Goal: Book appointment/travel/reservation

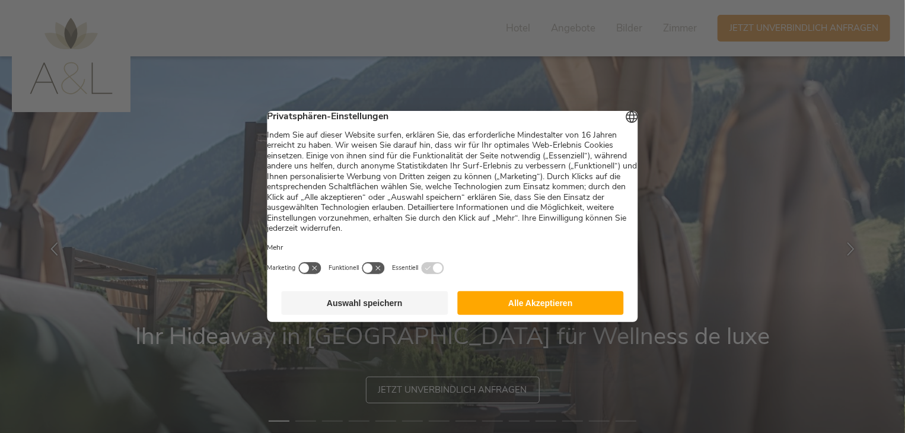
click at [521, 315] on button "Alle Akzeptieren" at bounding box center [540, 303] width 167 height 24
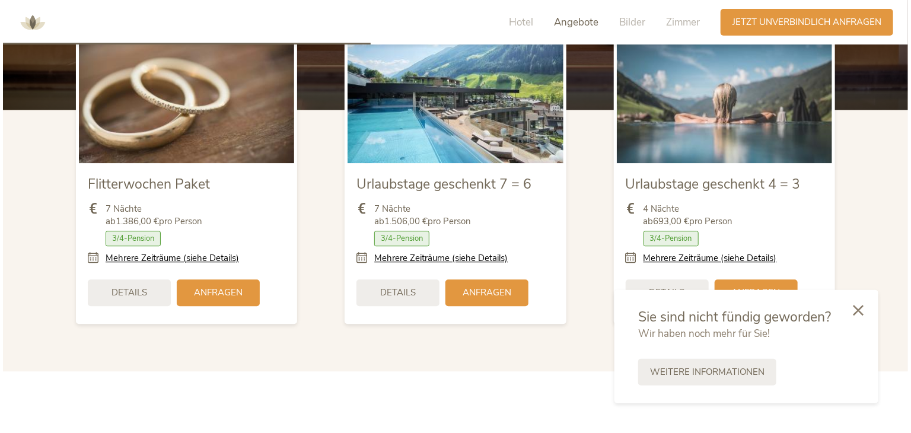
scroll to position [1484, 0]
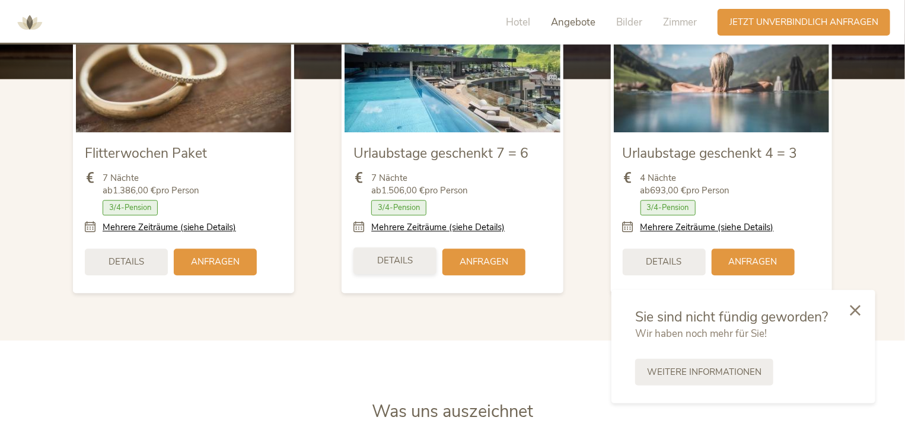
click at [382, 259] on span "Details" at bounding box center [395, 260] width 36 height 12
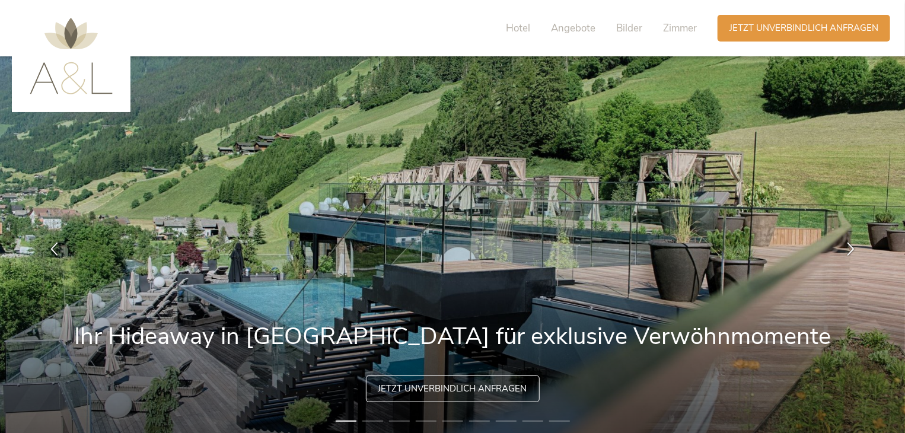
click at [443, 380] on div "Jetzt unverbindlich anfragen" at bounding box center [453, 388] width 174 height 27
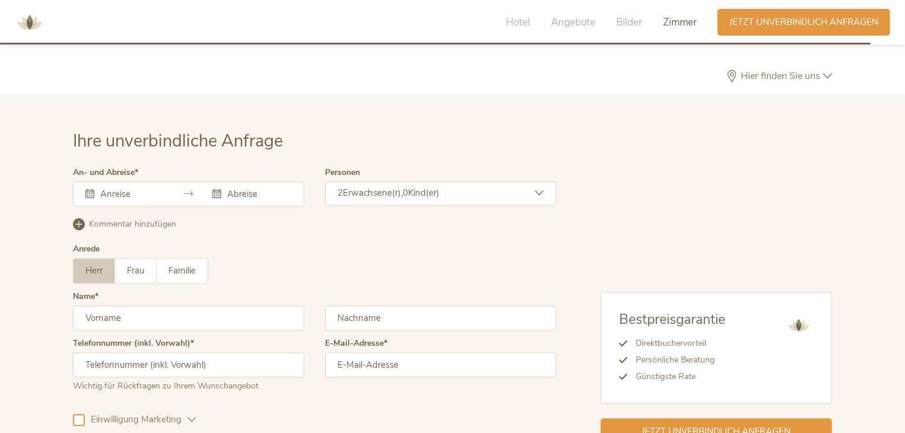
scroll to position [3495, 0]
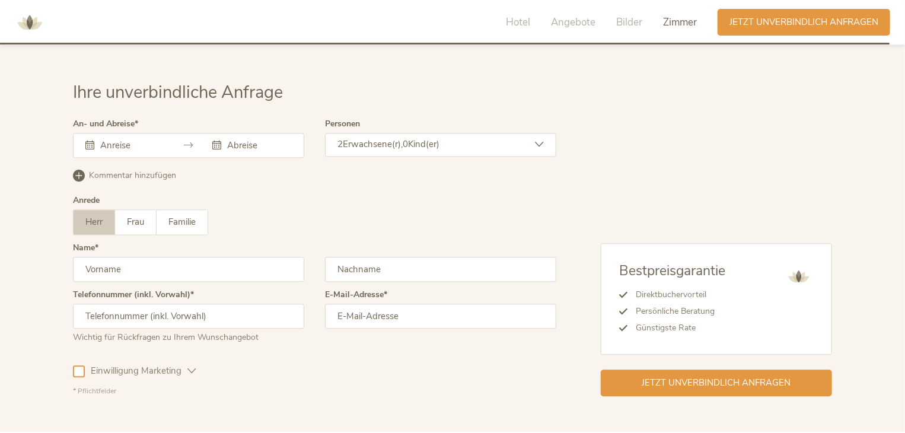
drag, startPoint x: 135, startPoint y: 143, endPoint x: 135, endPoint y: 129, distance: 14.8
click at [135, 129] on div "An- und Abreise [DATE] Mo Di Mi Do Fr Sa So 1 2 3 4 5 6 7 8 9 10 11 12 13 14 15…" at bounding box center [188, 143] width 231 height 47
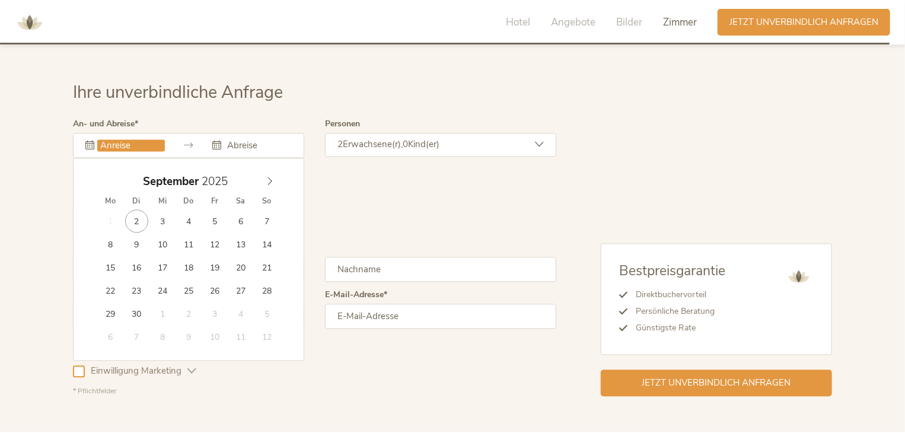
click at [135, 139] on input "text" at bounding box center [131, 145] width 68 height 12
click at [268, 177] on icon at bounding box center [270, 181] width 8 height 8
type input "[DATE]"
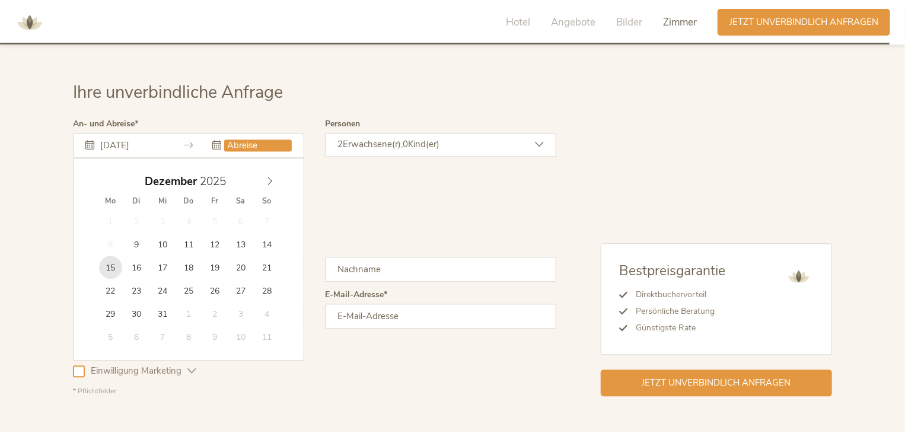
type input "[DATE]"
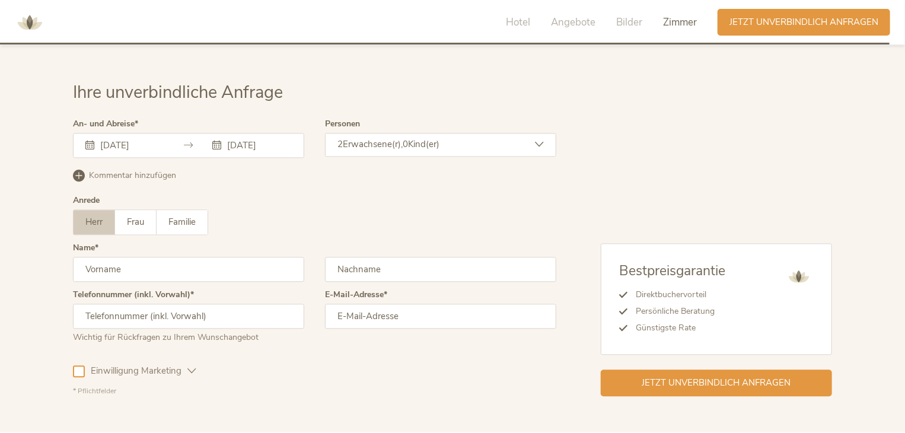
click at [368, 138] on span "Erwachsene(r)," at bounding box center [373, 144] width 60 height 12
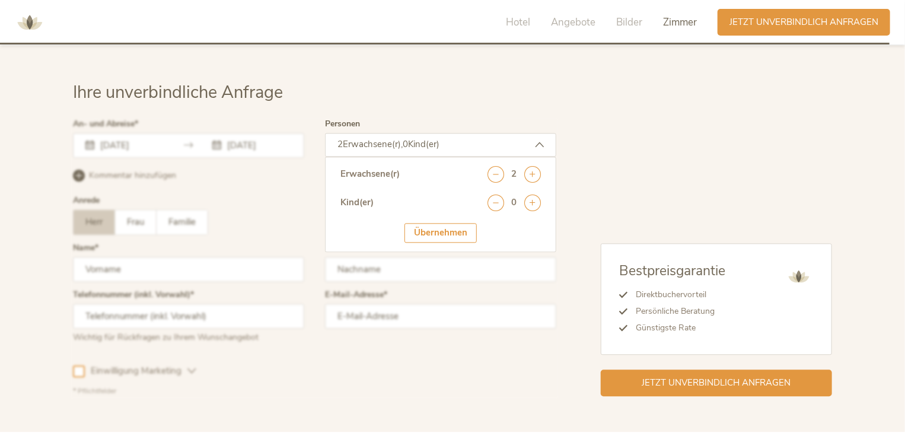
click at [487, 166] on div "Erwachsene(r) 2" at bounding box center [440, 180] width 200 height 28
click at [493, 166] on icon at bounding box center [495, 174] width 17 height 17
click at [447, 223] on div "Übernehmen" at bounding box center [440, 233] width 72 height 20
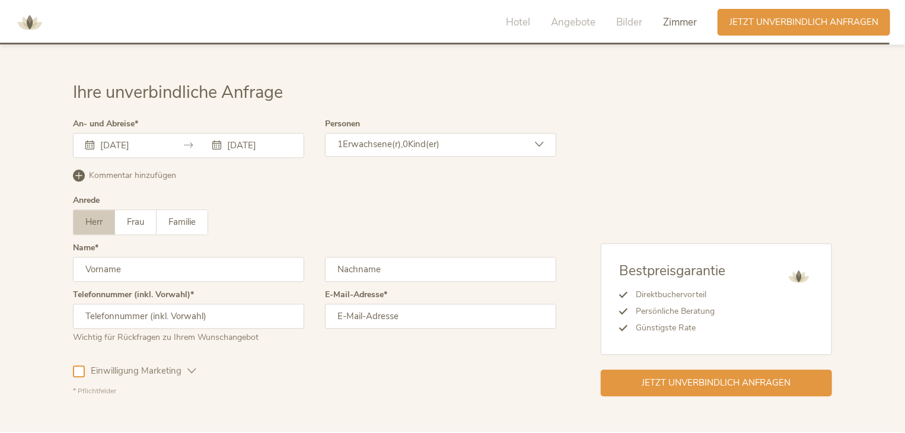
click at [146, 260] on div "Name" at bounding box center [188, 267] width 231 height 47
click at [151, 257] on input "text" at bounding box center [188, 269] width 231 height 25
type input "[PERSON_NAME]"
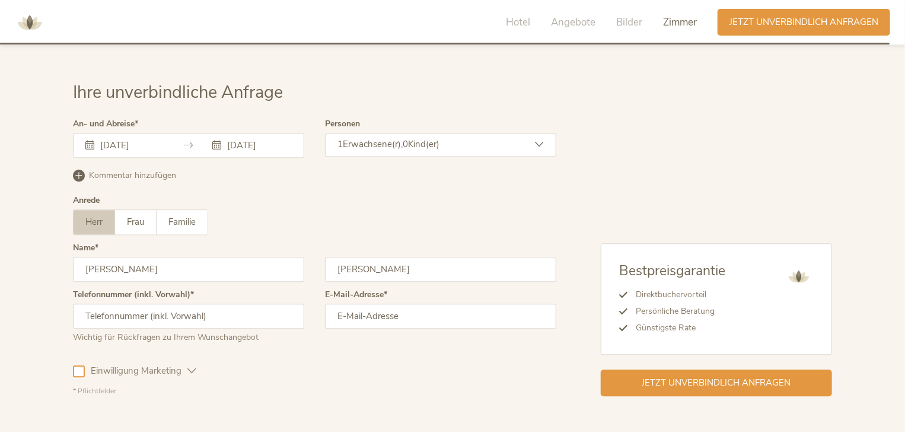
type input "[PERSON_NAME]"
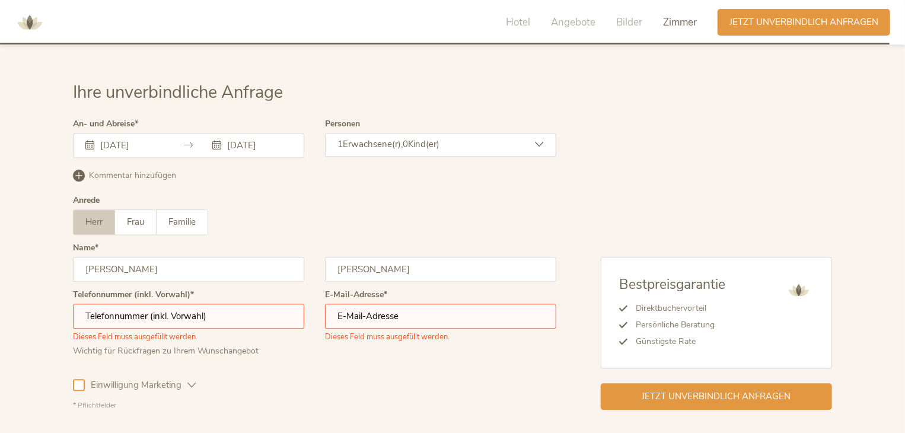
click at [158, 304] on input "text" at bounding box center [188, 316] width 231 height 25
type input "[PHONE_NUMBER]"
click at [365, 304] on input "email" at bounding box center [440, 316] width 231 height 25
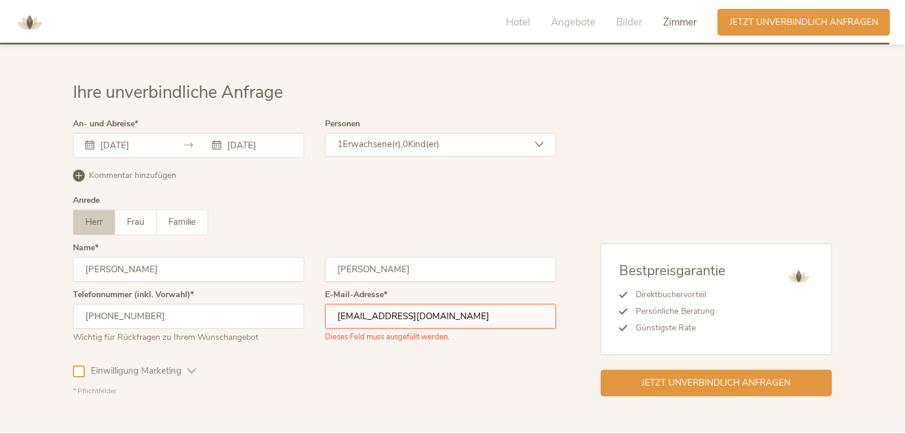
type input "[EMAIL_ADDRESS][DOMAIN_NAME]"
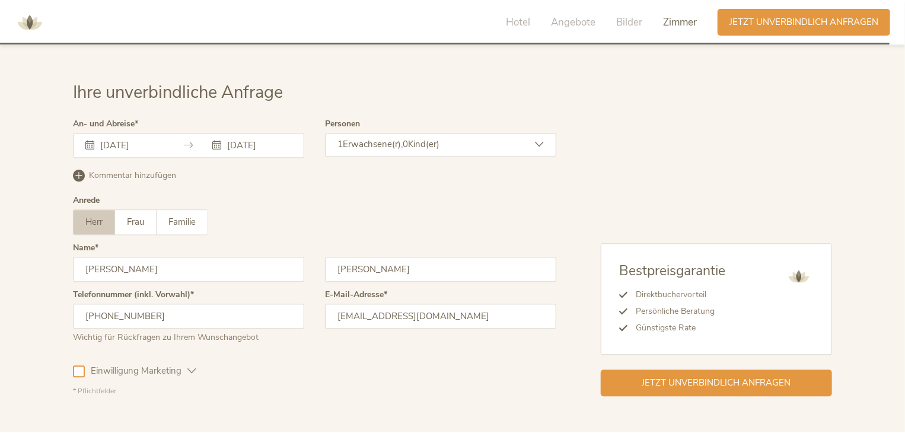
click at [79, 352] on div "Einwilligung Marketing" at bounding box center [134, 369] width 123 height 34
click at [79, 365] on div at bounding box center [79, 371] width 12 height 12
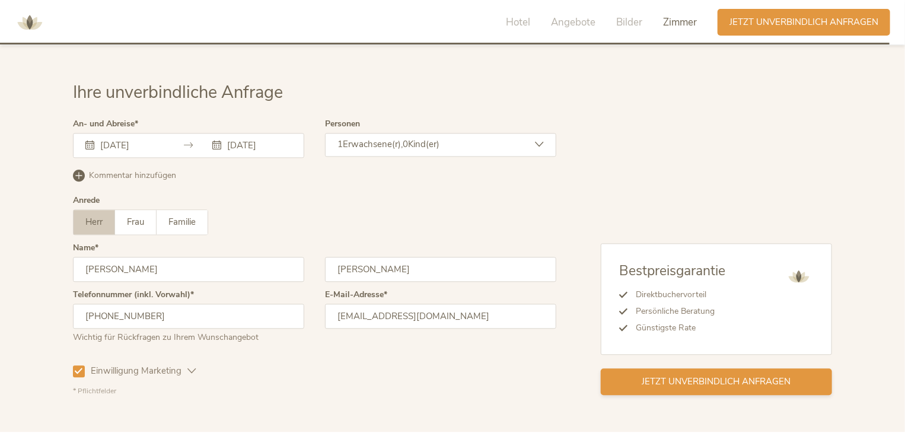
click at [740, 375] on span "Jetzt unverbindlich anfragen" at bounding box center [716, 381] width 149 height 12
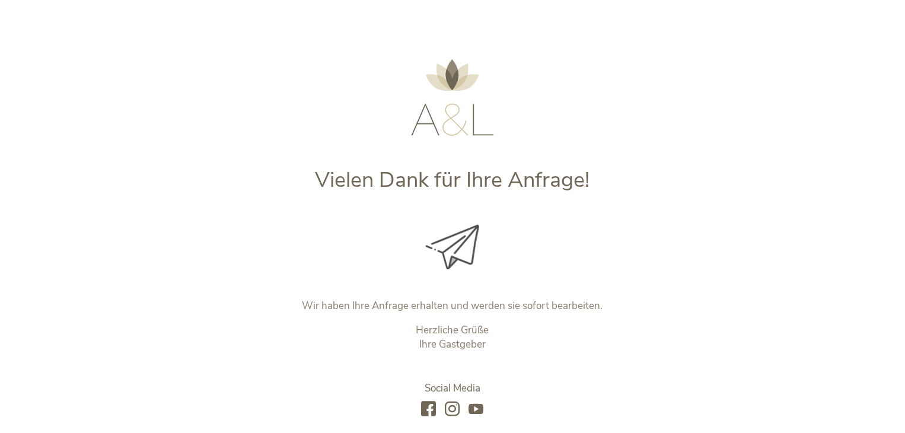
drag, startPoint x: 190, startPoint y: 10, endPoint x: 127, endPoint y: -37, distance: 78.4
click at [127, 0] on html "Vielen Dank für Ihre Anfrage! Wir haben Ihre Anfrage erhalten und werden sie so…" at bounding box center [452, 287] width 905 height 574
